Goal: Task Accomplishment & Management: Use online tool/utility

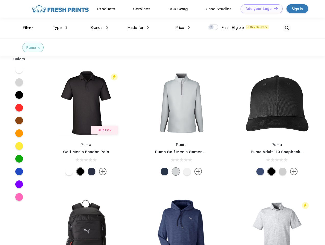
click at [260, 9] on link "Add your Logo Design Tool" at bounding box center [262, 8] width 42 height 9
click at [0, 0] on div "Design Tool" at bounding box center [0, 0] width 0 height 0
click at [274, 8] on link "Add your Logo Design Tool" at bounding box center [262, 8] width 42 height 9
click at [25, 28] on div "Filter" at bounding box center [28, 28] width 10 height 6
click at [60, 28] on span "Type" at bounding box center [57, 27] width 9 height 5
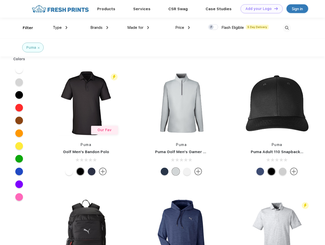
click at [99, 28] on span "Brands" at bounding box center [96, 27] width 12 height 5
click at [138, 28] on span "Made for" at bounding box center [135, 27] width 16 height 5
click at [183, 28] on span "Price" at bounding box center [179, 27] width 9 height 5
click at [213, 27] on div at bounding box center [213, 27] width 10 height 6
click at [212, 27] on input "checkbox" at bounding box center [209, 25] width 3 height 3
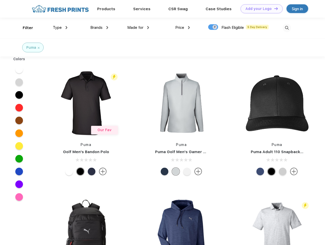
click at [287, 28] on img at bounding box center [287, 28] width 8 height 8
